Goal: Task Accomplishment & Management: Complete application form

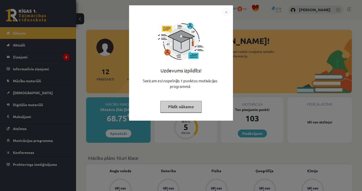
click at [225, 14] on img "Close" at bounding box center [226, 12] width 8 height 8
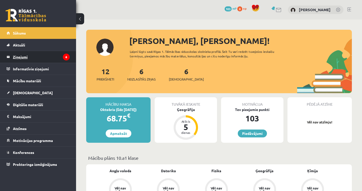
click at [57, 59] on legend "Ziņojumi 6" at bounding box center [41, 57] width 57 height 12
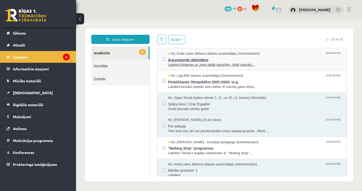
click at [189, 65] on span "Labdien!Vēlamies ar Jums labāk iepazīties, tādēļ priecāsi..." at bounding box center [255, 64] width 174 height 5
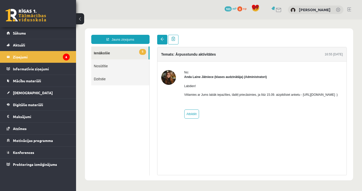
click at [160, 40] on span at bounding box center [162, 39] width 4 height 4
click at [161, 41] on span at bounding box center [162, 39] width 4 height 4
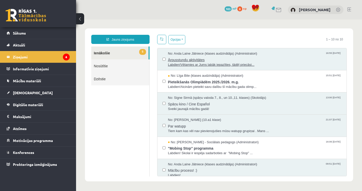
click at [181, 57] on span "Ārpusstundu aktivitātes" at bounding box center [255, 59] width 174 height 6
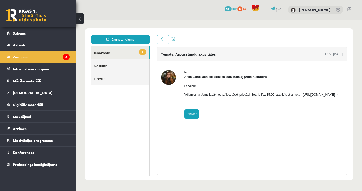
click at [193, 118] on link "Atbildēt" at bounding box center [191, 113] width 15 height 9
type input "**********"
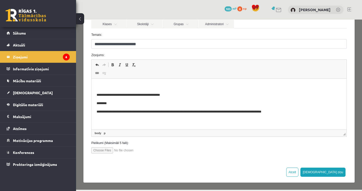
click at [216, 114] on html "**********" at bounding box center [218, 99] width 255 height 41
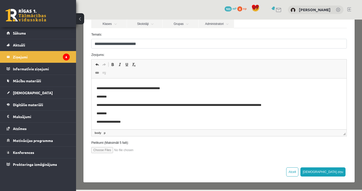
scroll to position [54, 0]
click at [341, 172] on button "Sūtīt ziņu" at bounding box center [322, 171] width 45 height 9
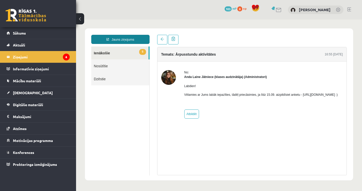
scroll to position [0, 0]
click at [157, 38] on link at bounding box center [162, 40] width 10 height 10
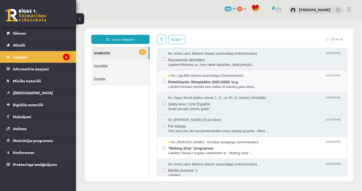
click at [198, 88] on div "No: Līga Bite (klases audzinātāja) (Administratori) 15:51 10/09/2025 Pieteikšan…" at bounding box center [251, 81] width 189 height 22
click at [197, 84] on span "Labdien!Aicinām pieteikt savu dalību šī mācību gada olimp..." at bounding box center [255, 86] width 174 height 5
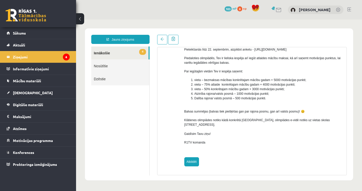
scroll to position [63, 0]
click at [189, 163] on link "Atbildēt" at bounding box center [191, 161] width 15 height 9
type input "**********"
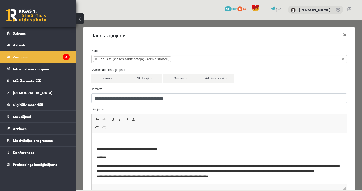
click at [81, 18] on button at bounding box center [80, 18] width 8 height 11
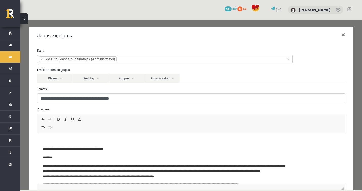
scroll to position [0, 0]
click at [24, 19] on button at bounding box center [24, 18] width 8 height 11
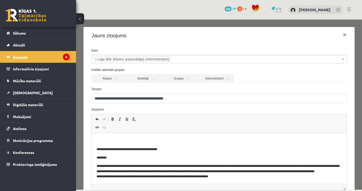
click at [54, 61] on legend "Ziņojumi 6" at bounding box center [41, 57] width 57 height 12
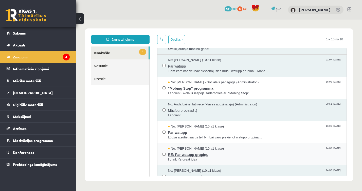
scroll to position [65, 0]
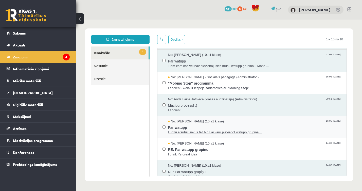
click at [193, 125] on span "Par watupp" at bounding box center [255, 126] width 174 height 6
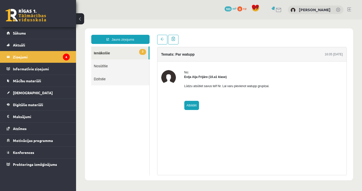
scroll to position [0, 0]
click at [192, 104] on link "Atbildēt" at bounding box center [191, 105] width 15 height 9
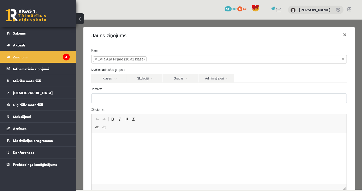
type input "**********"
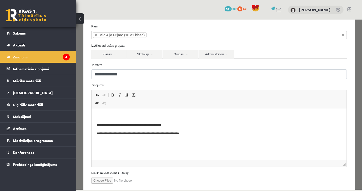
scroll to position [25, 0]
click at [196, 140] on html "**********" at bounding box center [218, 124] width 255 height 32
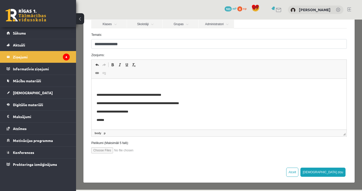
scroll to position [0, 0]
click at [338, 173] on button "Sūtīt ziņu" at bounding box center [322, 171] width 45 height 9
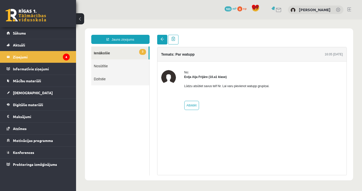
click at [162, 39] on span at bounding box center [162, 39] width 4 height 4
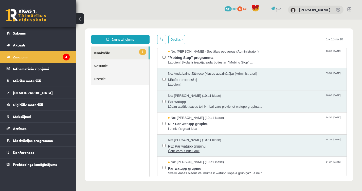
scroll to position [90, 0]
click at [206, 126] on span "I think it's great idea" at bounding box center [255, 128] width 174 height 5
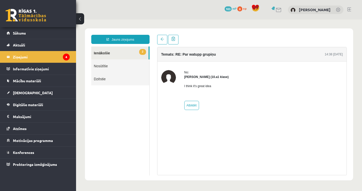
scroll to position [0, 0]
click at [162, 41] on span at bounding box center [162, 39] width 4 height 4
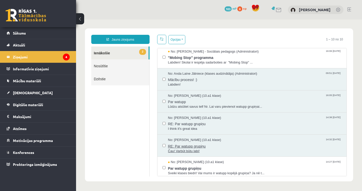
scroll to position [90, 0]
click at [219, 175] on div "No: Evija Aija Frijāre (10.a1 klase) 14:27 07/09/2025 Par watupp grupiņu Sveiki…" at bounding box center [251, 168] width 189 height 22
click at [244, 164] on span "Par watupp grupiņu" at bounding box center [255, 167] width 174 height 6
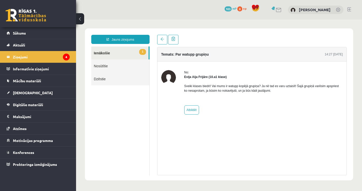
scroll to position [0, 0]
click at [160, 40] on span at bounding box center [162, 39] width 4 height 4
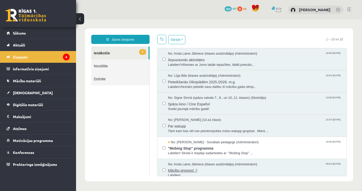
click at [209, 169] on span "Mācību process! :)" at bounding box center [255, 169] width 174 height 6
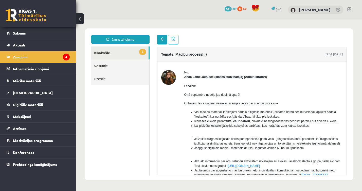
click at [158, 38] on link at bounding box center [162, 40] width 10 height 10
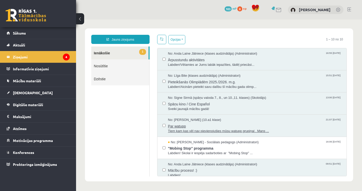
click at [193, 125] on span "Par watupp" at bounding box center [255, 125] width 174 height 6
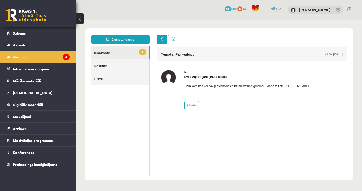
click at [162, 35] on link at bounding box center [162, 40] width 10 height 10
click at [162, 41] on span at bounding box center [162, 39] width 4 height 4
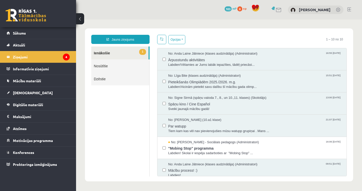
click at [162, 40] on span at bounding box center [162, 39] width 4 height 4
click at [128, 50] on link "1 Ienākošie" at bounding box center [119, 52] width 57 height 13
click at [140, 50] on span "1" at bounding box center [142, 52] width 7 height 6
click at [205, 140] on span "No: Dagnija Gaubšteina - Sociālais pedagogs (Administratori)" at bounding box center [213, 142] width 91 height 5
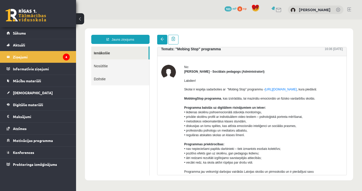
click at [162, 38] on span at bounding box center [162, 39] width 4 height 4
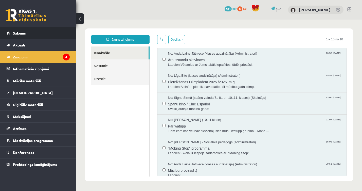
click at [27, 33] on link "Sākums" at bounding box center [38, 33] width 63 height 12
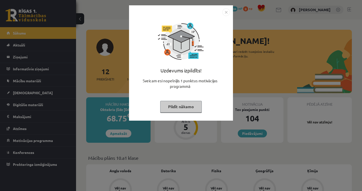
click at [225, 11] on img "Close" at bounding box center [226, 12] width 8 height 8
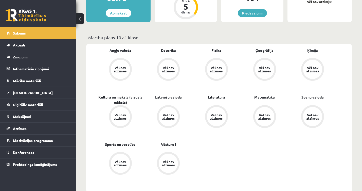
scroll to position [123, 0]
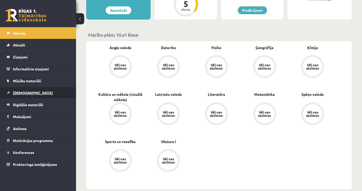
click at [42, 94] on link "[DEMOGRAPHIC_DATA]" at bounding box center [38, 93] width 63 height 12
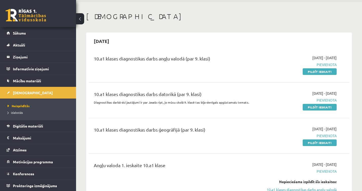
scroll to position [27, 0]
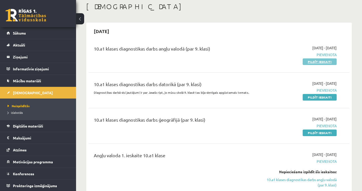
click at [309, 62] on link "Pildīt ieskaiti" at bounding box center [320, 61] width 34 height 7
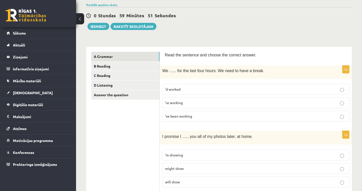
scroll to position [40, 0]
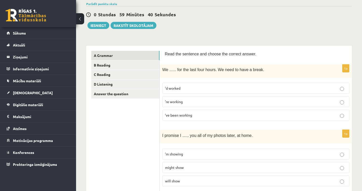
click at [195, 114] on p "’ve been working" at bounding box center [255, 114] width 181 height 5
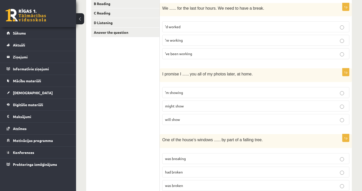
scroll to position [102, 0]
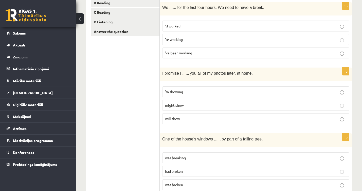
click at [180, 118] on p "will show" at bounding box center [255, 118] width 181 height 5
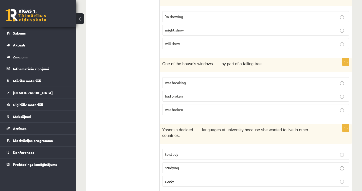
scroll to position [178, 0]
click at [195, 96] on p "had broken" at bounding box center [255, 95] width 181 height 5
click at [191, 112] on label "was broken" at bounding box center [255, 108] width 187 height 11
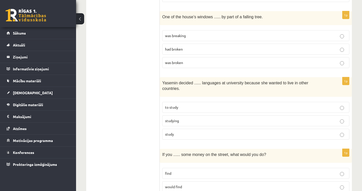
scroll to position [224, 0]
click at [220, 104] on label "to study" at bounding box center [255, 107] width 187 height 11
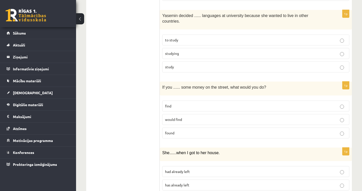
scroll to position [293, 0]
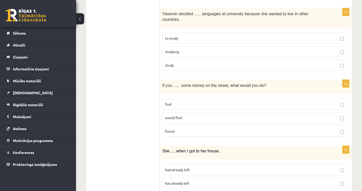
click at [173, 129] on span "found" at bounding box center [169, 130] width 9 height 5
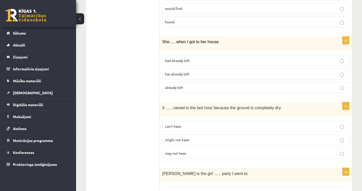
scroll to position [402, 0]
click at [181, 61] on span "had already left" at bounding box center [177, 60] width 25 height 5
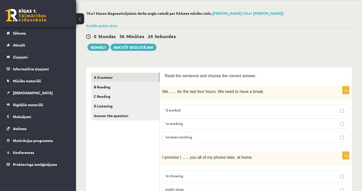
scroll to position [20, 0]
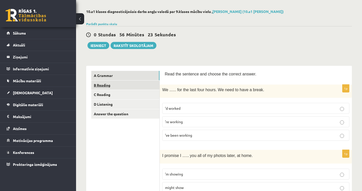
click at [125, 84] on link "B Reading" at bounding box center [125, 84] width 68 height 9
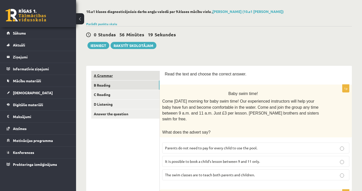
click at [140, 74] on link "A Grammar" at bounding box center [125, 75] width 68 height 9
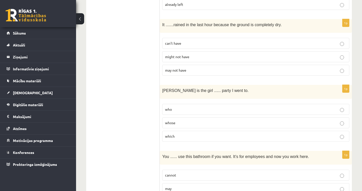
scroll to position [485, 0]
click at [173, 45] on p "can’t have" at bounding box center [255, 43] width 181 height 5
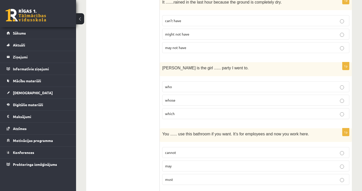
scroll to position [508, 0]
click at [176, 97] on p "whose" at bounding box center [255, 99] width 181 height 5
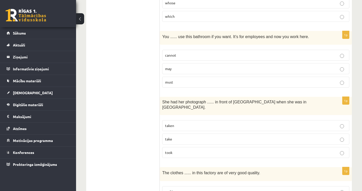
scroll to position [604, 0]
click at [178, 72] on label "may" at bounding box center [255, 69] width 187 height 11
click at [177, 69] on p "may" at bounding box center [255, 68] width 181 height 5
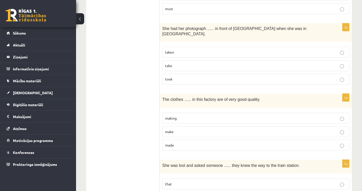
scroll to position [680, 0]
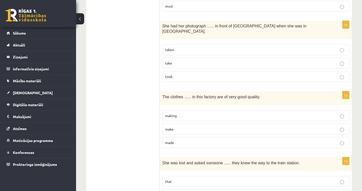
click at [178, 47] on p "taken" at bounding box center [255, 49] width 181 height 5
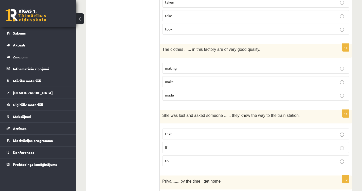
scroll to position [733, 0]
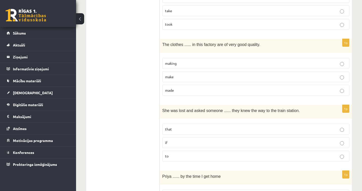
click at [174, 87] on p "made" at bounding box center [255, 89] width 181 height 5
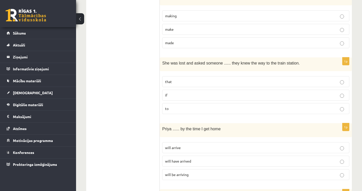
scroll to position [782, 0]
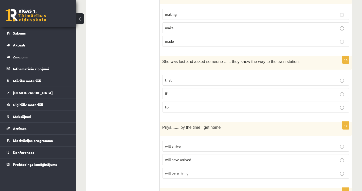
click at [190, 91] on p "if" at bounding box center [255, 93] width 181 height 5
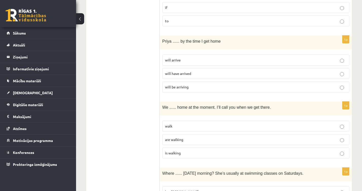
scroll to position [868, 0]
click at [173, 69] on label "will have arrived" at bounding box center [255, 72] width 187 height 11
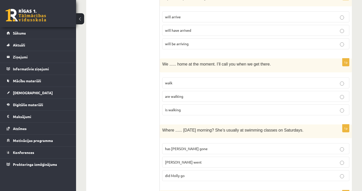
scroll to position [912, 0]
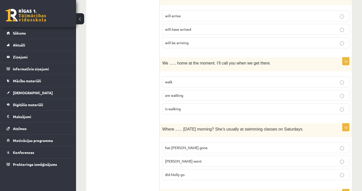
click at [176, 93] on span "are walking" at bounding box center [174, 95] width 18 height 5
click at [179, 172] on span "did Molly go" at bounding box center [175, 174] width 20 height 5
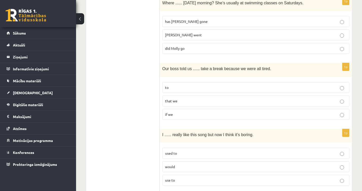
scroll to position [1037, 0]
click at [179, 85] on p "to" at bounding box center [255, 87] width 181 height 5
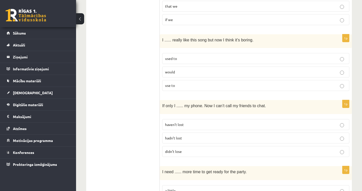
scroll to position [1125, 0]
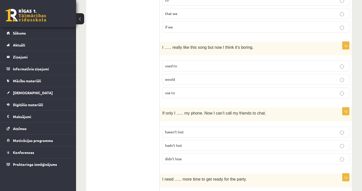
click at [177, 63] on p "used to" at bounding box center [255, 65] width 181 height 5
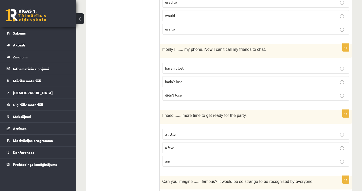
scroll to position [1189, 0]
click at [195, 78] on p "hadn’t lost" at bounding box center [255, 80] width 181 height 5
click at [187, 92] on p "didn’t lose" at bounding box center [255, 94] width 181 height 5
click at [179, 76] on label "hadn’t lost" at bounding box center [255, 81] width 187 height 11
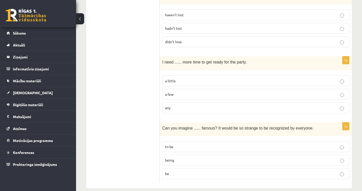
scroll to position [1241, 0]
click at [188, 76] on label "a little" at bounding box center [255, 81] width 187 height 11
click at [179, 158] on p "being" at bounding box center [255, 160] width 181 height 5
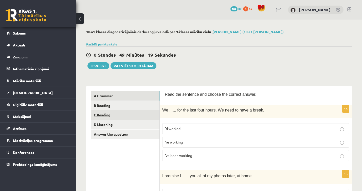
scroll to position [0, 0]
click at [119, 103] on link "B Reading" at bounding box center [125, 105] width 68 height 9
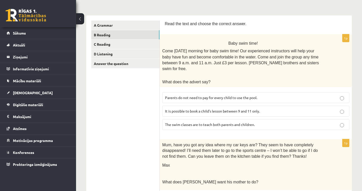
scroll to position [64, 0]
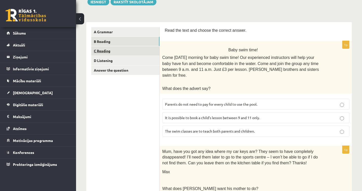
click at [118, 49] on link "C Reading" at bounding box center [125, 50] width 68 height 9
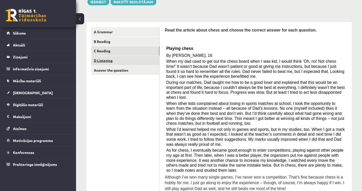
click at [127, 61] on link "D Listening" at bounding box center [125, 60] width 68 height 9
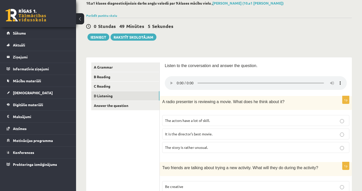
scroll to position [35, 0]
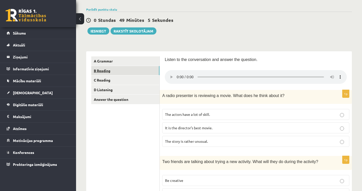
click at [116, 71] on link "B Reading" at bounding box center [125, 70] width 68 height 9
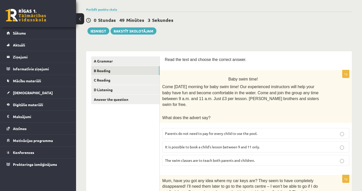
scroll to position [38, 0]
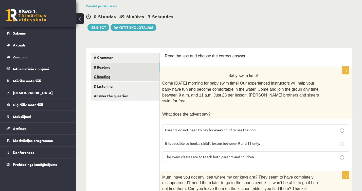
click at [131, 74] on link "C Reading" at bounding box center [125, 76] width 68 height 9
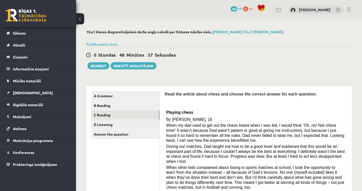
scroll to position [0, 0]
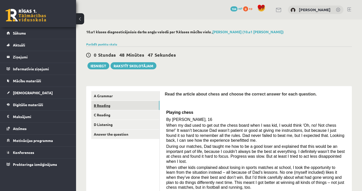
click at [141, 108] on link "B Reading" at bounding box center [125, 105] width 68 height 9
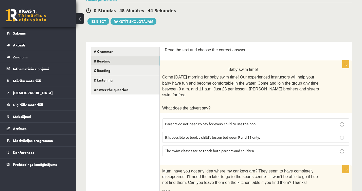
scroll to position [44, 0]
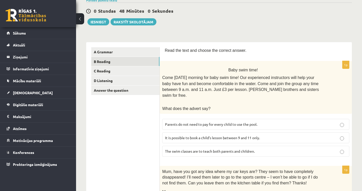
click at [207, 122] on span "Parents do not need to pay for every child to use the pool." at bounding box center [211, 124] width 92 height 5
click at [204, 135] on span "It is possible to book a child’s lesson between 9 and 11 only." at bounding box center [212, 137] width 95 height 5
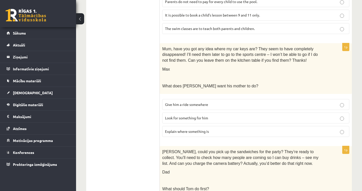
scroll to position [165, 0]
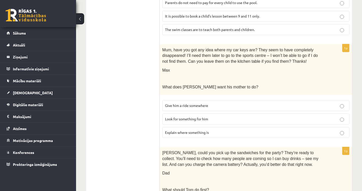
click at [210, 116] on p "Look for something for him" at bounding box center [255, 118] width 181 height 5
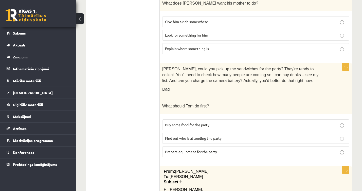
scroll to position [248, 0]
click at [217, 136] on span "Find out who is attending the party" at bounding box center [193, 138] width 57 height 5
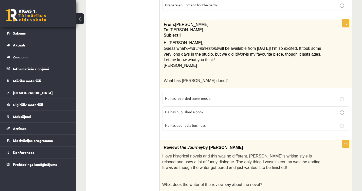
scroll to position [395, 0]
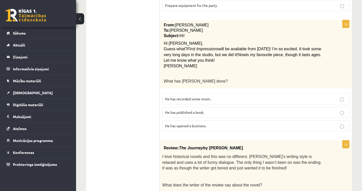
click at [223, 107] on label "He has published a book." at bounding box center [255, 112] width 187 height 11
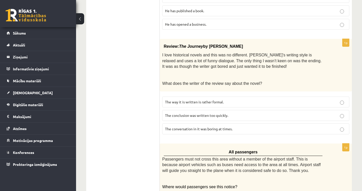
scroll to position [505, 0]
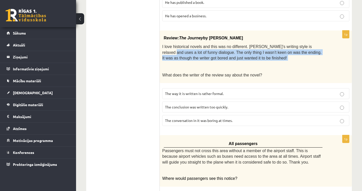
drag, startPoint x: 162, startPoint y: 38, endPoint x: 234, endPoint y: 50, distance: 72.9
click at [234, 50] on div "Review: The Journey by Elizabeth Brown I love historical novels and this was no…" at bounding box center [256, 56] width 192 height 52
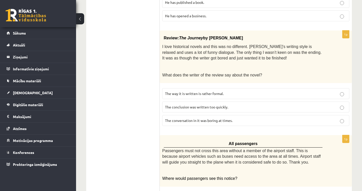
click at [177, 43] on p "I love historical novels and this was no different. Elizabeth’s writing style i…" at bounding box center [243, 51] width 162 height 17
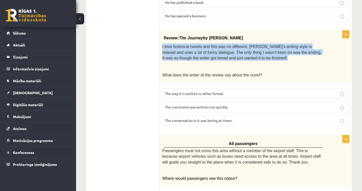
drag, startPoint x: 162, startPoint y: 35, endPoint x: 274, endPoint y: 52, distance: 113.3
click at [274, 52] on div "Review: The Journey by Elizabeth Brown I love historical novels and this was no…" at bounding box center [256, 56] width 192 height 52
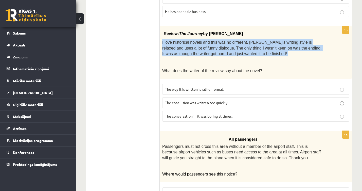
scroll to position [508, 0]
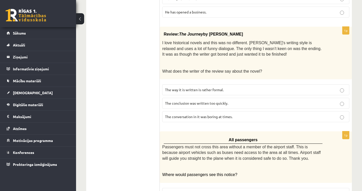
click at [218, 98] on label "The conclusion was written too quickly." at bounding box center [255, 103] width 187 height 11
click at [221, 114] on span "The conversation in it was boring at times." at bounding box center [198, 116] width 67 height 5
click at [213, 101] on span "The conclusion was written too quickly." at bounding box center [196, 103] width 63 height 5
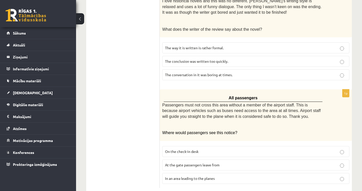
scroll to position [550, 0]
click at [226, 162] on p "At the gate passengers leave from" at bounding box center [255, 164] width 181 height 5
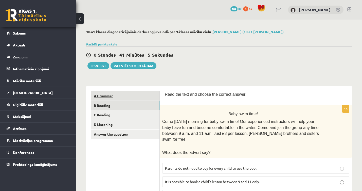
scroll to position [0, 0]
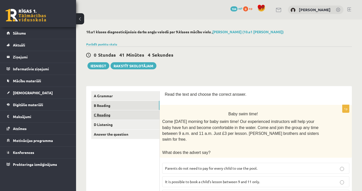
click at [123, 114] on link "C Reading" at bounding box center [125, 114] width 68 height 9
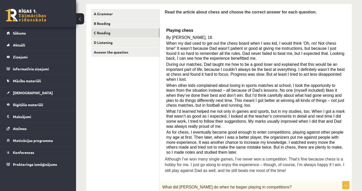
scroll to position [67, 0]
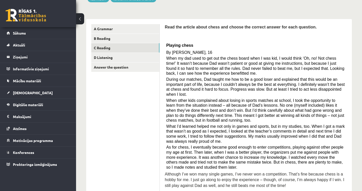
click at [171, 52] on span "By Sam Long, 16" at bounding box center [189, 52] width 46 height 4
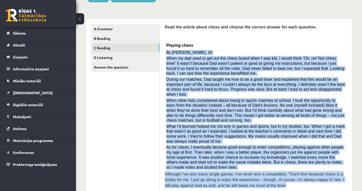
drag, startPoint x: 167, startPoint y: 52, endPoint x: 285, endPoint y: 184, distance: 177.9
click at [285, 184] on div "Read the article about chess and choose the correct answer for each question. P…" at bounding box center [256, 107] width 182 height 167
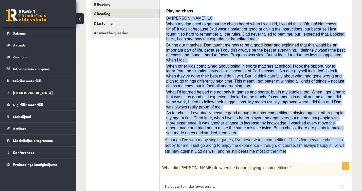
scroll to position [100, 0]
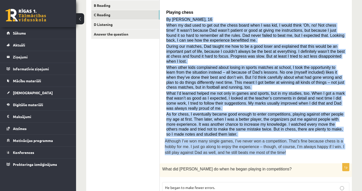
copy div "By Sam Long, 16 When my dad used to get out the chess board when I was kid, I w…"
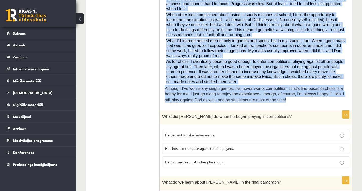
scroll to position [164, 0]
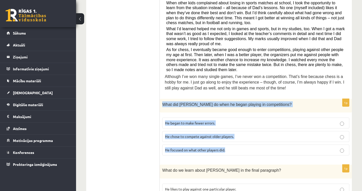
drag, startPoint x: 162, startPoint y: 99, endPoint x: 204, endPoint y: 151, distance: 67.0
click at [204, 151] on div "1p What did Sam do when he began playing in competitions? He began to make fewe…" at bounding box center [256, 129] width 192 height 61
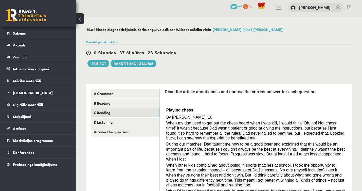
scroll to position [3, 0]
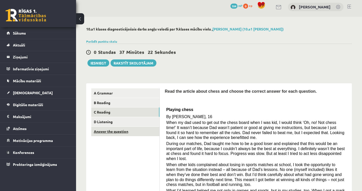
click at [137, 128] on link "Answer the question" at bounding box center [125, 130] width 68 height 9
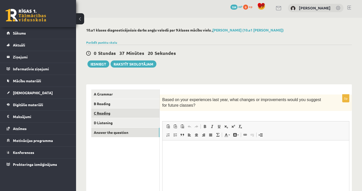
scroll to position [0, 0]
click at [121, 110] on link "C Reading" at bounding box center [125, 112] width 68 height 9
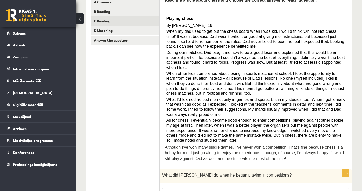
scroll to position [91, 0]
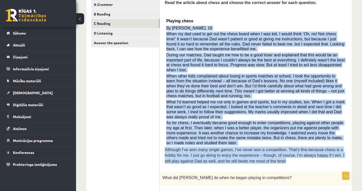
drag, startPoint x: 166, startPoint y: 27, endPoint x: 288, endPoint y: 157, distance: 178.0
click at [288, 157] on div "Read the article about chess and choose the correct answer for each question. P…" at bounding box center [256, 83] width 182 height 167
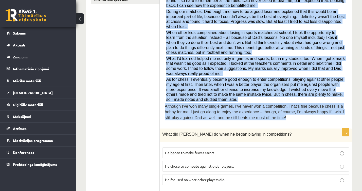
scroll to position [153, 0]
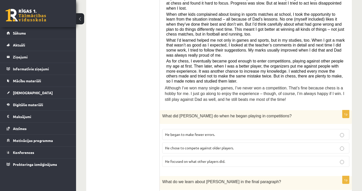
click at [260, 132] on p "He began to make fewer errors." at bounding box center [255, 134] width 181 height 5
click at [209, 156] on label "He focused on what other players did." at bounding box center [255, 161] width 187 height 11
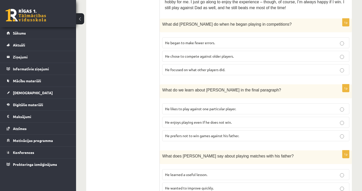
scroll to position [251, 0]
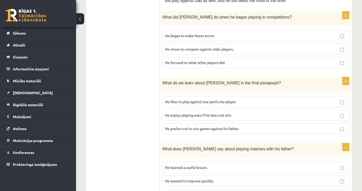
click at [200, 112] on p "He enjoys playing even if he does not win." at bounding box center [255, 114] width 181 height 5
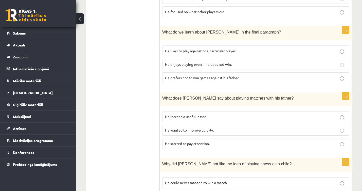
scroll to position [302, 0]
click at [214, 114] on p "He learned a useful lesson." at bounding box center [255, 116] width 181 height 5
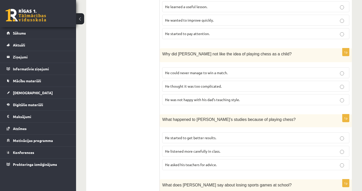
scroll to position [412, 0]
click at [211, 97] on span "He was not happy with his dad’s teaching style." at bounding box center [202, 99] width 75 height 5
click at [200, 70] on span "He could never manage to win a match." at bounding box center [196, 72] width 63 height 5
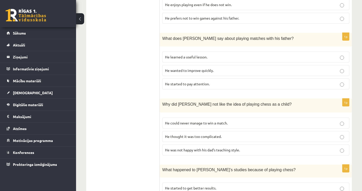
scroll to position [362, 0]
click at [213, 133] on label "He thought it was too complicated." at bounding box center [255, 135] width 187 height 11
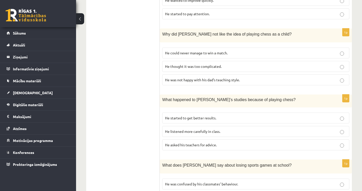
scroll to position [432, 0]
click at [196, 128] on span "He listened more carefully in class." at bounding box center [192, 130] width 55 height 5
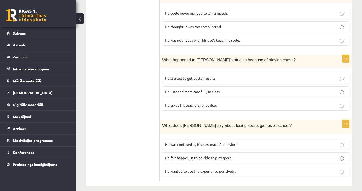
scroll to position [471, 0]
click at [194, 76] on span "He started to get better results." at bounding box center [190, 78] width 51 height 5
click at [216, 169] on span "He wanted to use the experience positively." at bounding box center [200, 171] width 70 height 5
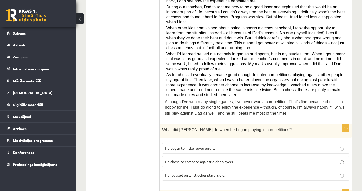
scroll to position [67, 0]
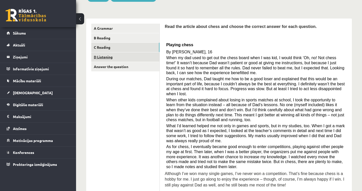
click at [118, 57] on link "D Listening" at bounding box center [125, 56] width 68 height 9
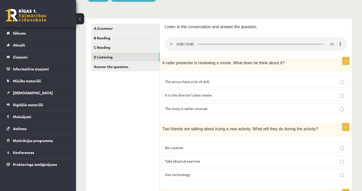
click at [177, 40] on audio at bounding box center [256, 44] width 182 height 14
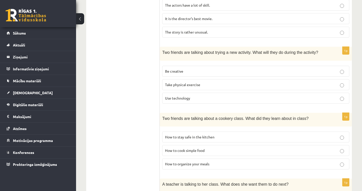
scroll to position [144, 0]
click at [250, 161] on p "How to organize your meals" at bounding box center [255, 163] width 181 height 5
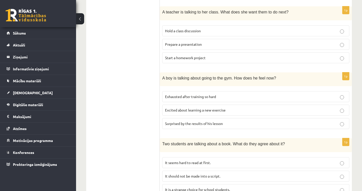
scroll to position [315, 0]
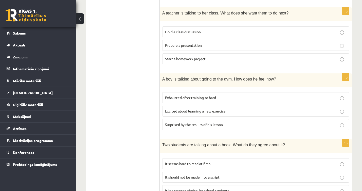
click at [209, 95] on span "Exhausted after training so hard" at bounding box center [190, 97] width 51 height 5
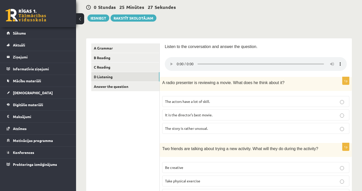
scroll to position [46, 0]
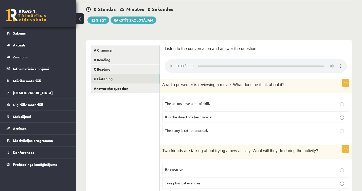
click at [220, 114] on p "It is the director’s best movie." at bounding box center [255, 116] width 181 height 5
drag, startPoint x: 281, startPoint y: 62, endPoint x: 257, endPoint y: 63, distance: 23.6
click at [257, 63] on audio at bounding box center [256, 66] width 182 height 14
drag, startPoint x: 257, startPoint y: 63, endPoint x: 251, endPoint y: 63, distance: 6.8
click at [251, 63] on audio at bounding box center [256, 66] width 182 height 14
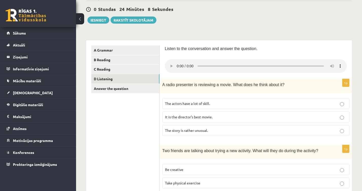
click at [220, 127] on p "The story is rather unusual." at bounding box center [255, 129] width 181 height 5
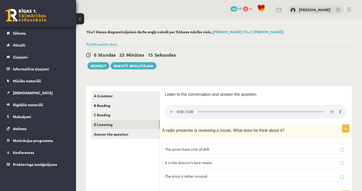
scroll to position [0, 0]
drag, startPoint x: 299, startPoint y: 108, endPoint x: 276, endPoint y: 107, distance: 22.3
click at [276, 107] on audio at bounding box center [256, 112] width 182 height 14
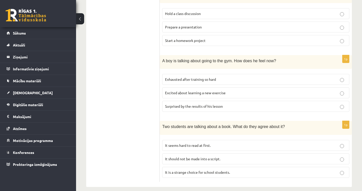
scroll to position [332, 0]
click at [213, 143] on p "It seems hard to read at first." at bounding box center [255, 145] width 181 height 5
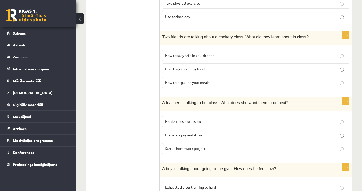
scroll to position [226, 0]
click at [223, 131] on p "Prepare a presentation" at bounding box center [255, 133] width 181 height 5
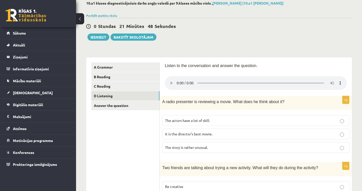
scroll to position [5, 0]
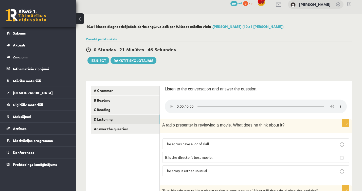
drag, startPoint x: 317, startPoint y: 105, endPoint x: 310, endPoint y: 105, distance: 7.1
click at [310, 105] on audio at bounding box center [256, 106] width 182 height 14
drag, startPoint x: 316, startPoint y: 104, endPoint x: 306, endPoint y: 104, distance: 10.4
click at [306, 104] on audio at bounding box center [256, 106] width 182 height 14
drag, startPoint x: 307, startPoint y: 104, endPoint x: 297, endPoint y: 105, distance: 10.4
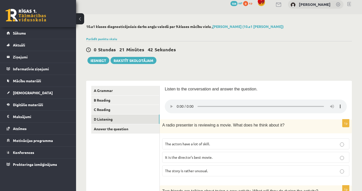
click at [297, 105] on audio at bounding box center [256, 106] width 182 height 14
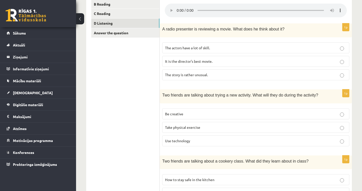
scroll to position [92, 0]
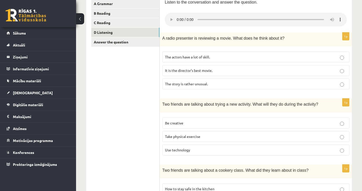
drag, startPoint x: 317, startPoint y: 17, endPoint x: 186, endPoint y: 15, distance: 130.8
click at [184, 15] on audio at bounding box center [256, 20] width 182 height 14
drag, startPoint x: 316, startPoint y: 18, endPoint x: 186, endPoint y: 19, distance: 130.0
click at [186, 18] on audio at bounding box center [256, 20] width 182 height 14
click at [184, 120] on p "Be creative" at bounding box center [255, 122] width 181 height 5
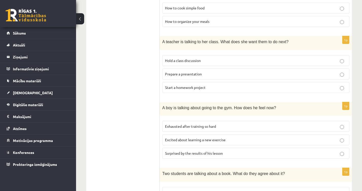
scroll to position [287, 0]
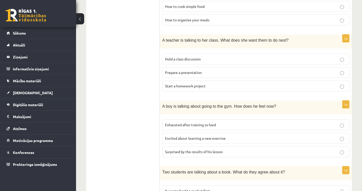
click at [183, 133] on label "Excited about learning a new exercise" at bounding box center [255, 138] width 187 height 11
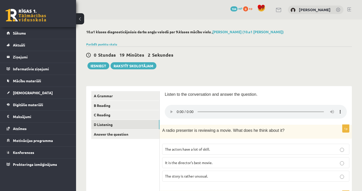
scroll to position [0, 0]
drag, startPoint x: 254, startPoint y: 108, endPoint x: 240, endPoint y: 109, distance: 13.5
click at [240, 109] on audio at bounding box center [256, 112] width 182 height 14
drag, startPoint x: 240, startPoint y: 109, endPoint x: 237, endPoint y: 109, distance: 3.6
click at [237, 109] on audio at bounding box center [256, 112] width 182 height 14
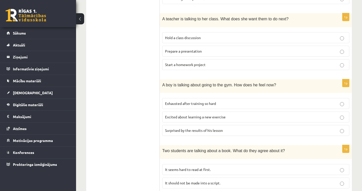
scroll to position [309, 0]
click at [175, 101] on span "Exhausted after training so hard" at bounding box center [190, 103] width 51 height 5
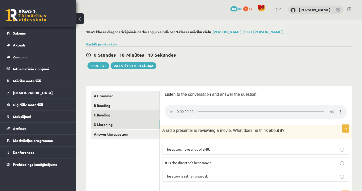
scroll to position [0, 0]
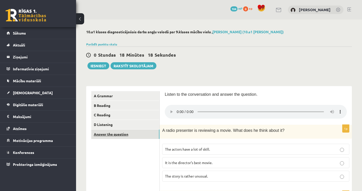
click at [127, 133] on link "Answer the question" at bounding box center [125, 133] width 68 height 9
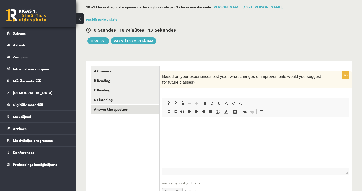
scroll to position [25, 0]
click at [173, 132] on html at bounding box center [255, 123] width 187 height 15
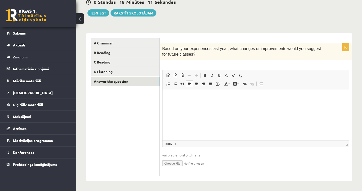
scroll to position [52, 0]
click at [104, 14] on button "Iesniegt" at bounding box center [98, 13] width 22 height 7
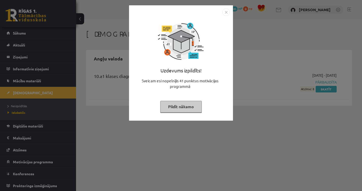
click at [226, 13] on img "Close" at bounding box center [226, 12] width 8 height 8
